Goal: Task Accomplishment & Management: Use online tool/utility

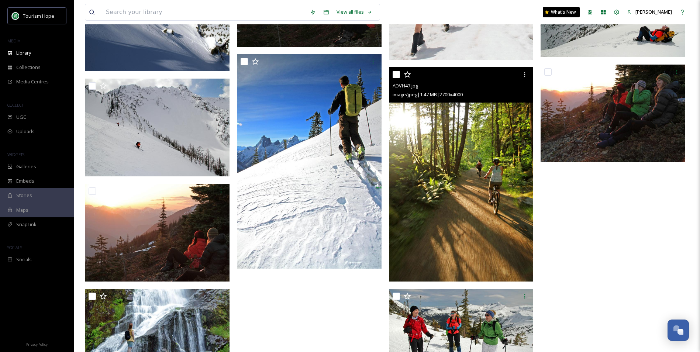
scroll to position [1352, 0]
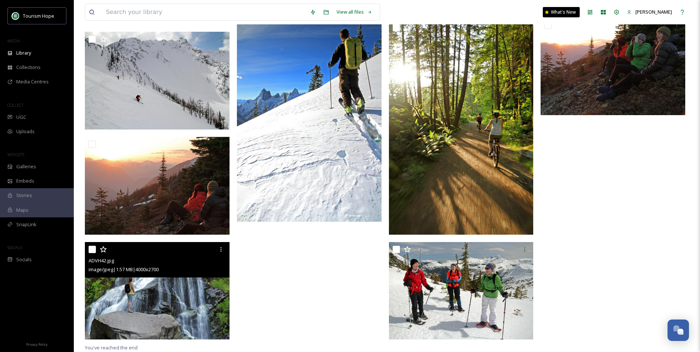
click at [167, 298] on img at bounding box center [157, 291] width 145 height 98
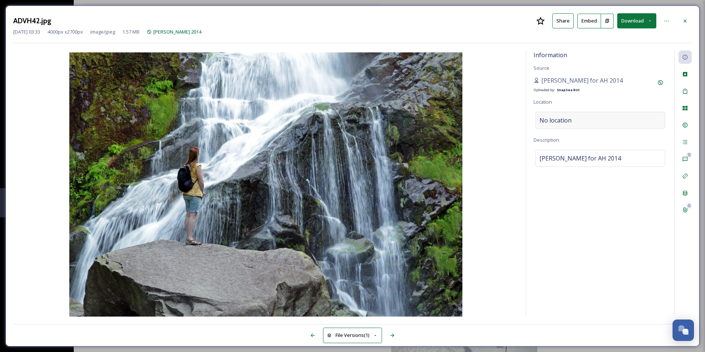
click at [589, 123] on div "No location" at bounding box center [601, 120] width 130 height 17
click at [580, 118] on input at bounding box center [600, 120] width 129 height 16
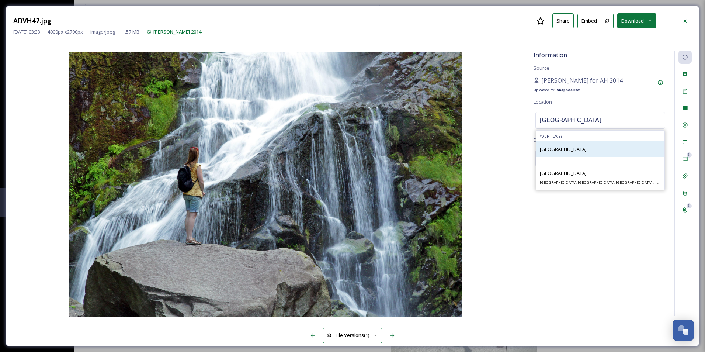
type input "[GEOGRAPHIC_DATA]"
click at [572, 153] on div "[GEOGRAPHIC_DATA]" at bounding box center [600, 149] width 128 height 16
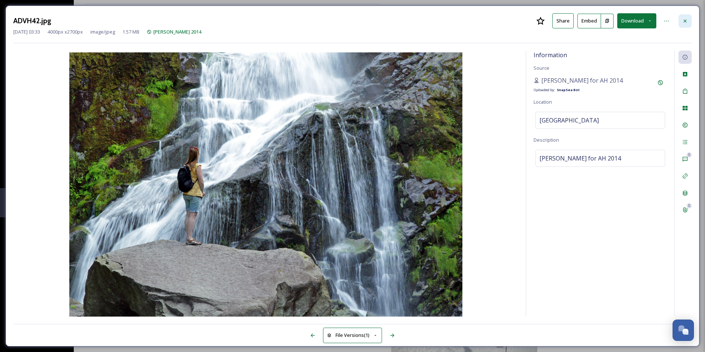
click at [691, 16] on div at bounding box center [685, 20] width 13 height 13
